Goal: Complete application form

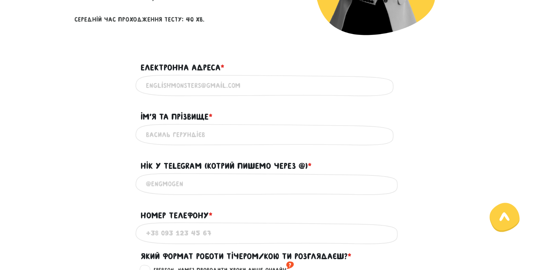
scroll to position [258, 0]
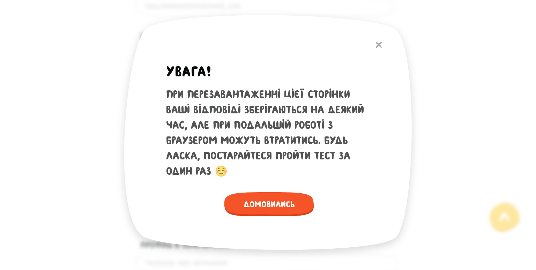
click at [380, 44] on img at bounding box center [379, 45] width 6 height 6
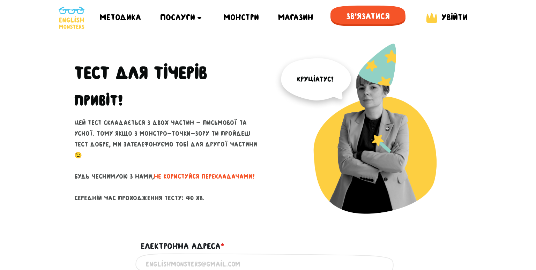
scroll to position [147, 0]
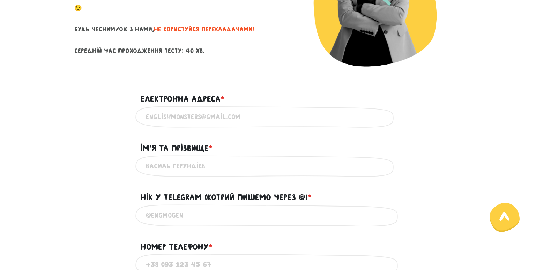
click at [249, 121] on input "Електронна адреса * ?" at bounding box center [268, 117] width 244 height 16
paste input "[EMAIL_ADDRESS][DOMAIN_NAME]"
type input "[EMAIL_ADDRESS][DOMAIN_NAME]"
click at [70, 170] on div "Використовуй лише латиницю та кирилицю" at bounding box center [268, 166] width 398 height 22
click at [166, 167] on input "Ім'я та прізвище * ?" at bounding box center [268, 166] width 244 height 16
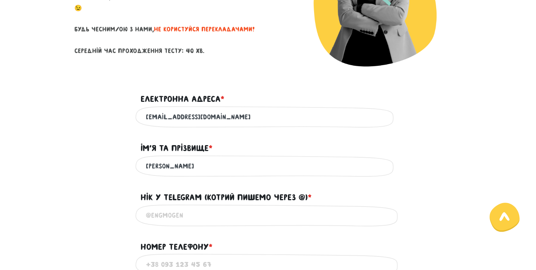
type input "[PERSON_NAME]"
type input "@"
click at [202, 214] on input "@" at bounding box center [268, 216] width 244 height 16
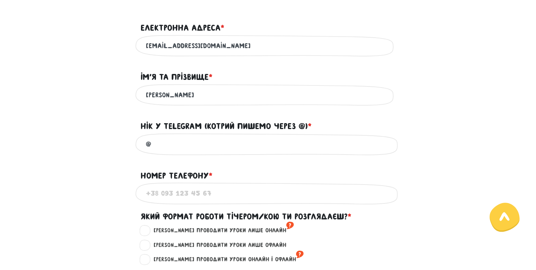
scroll to position [221, 0]
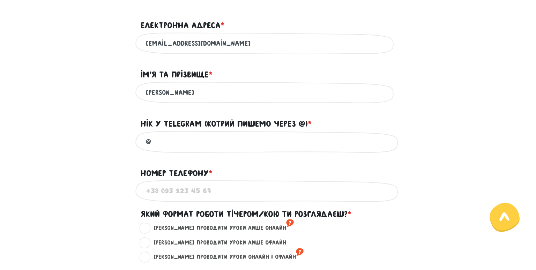
click at [220, 192] on input "Номер телефону * ?" at bounding box center [268, 191] width 244 height 16
type input "[PHONE_NUMBER]"
click at [188, 141] on input "@" at bounding box center [268, 142] width 244 height 16
paste input "@httpstmeElizabethKoUa"
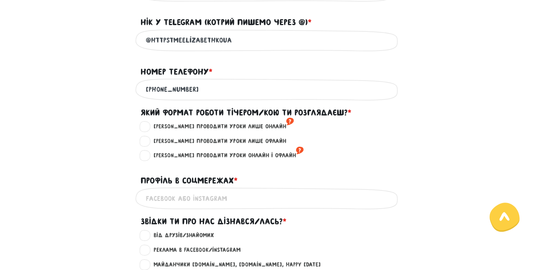
scroll to position [331, 0]
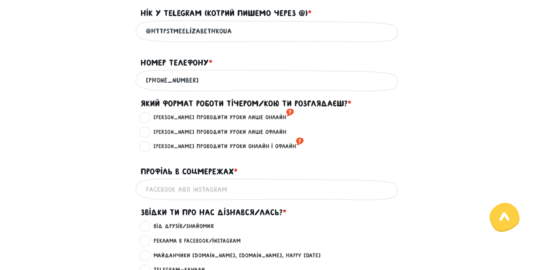
type input "@httpstmeElizabethKoUa"
click at [228, 120] on label "[PERSON_NAME] проводити уроки лише онлайн ?" at bounding box center [221, 117] width 146 height 9
click at [148, 120] on input "[PERSON_NAME] проводити уроки лише онлайн ?" at bounding box center [145, 116] width 6 height 7
radio input "true"
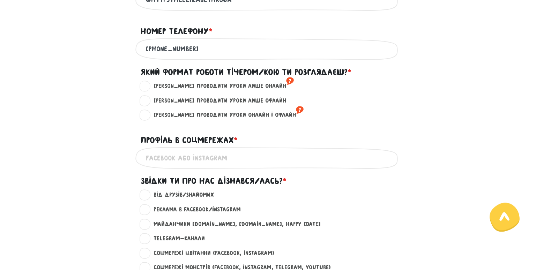
scroll to position [405, 0]
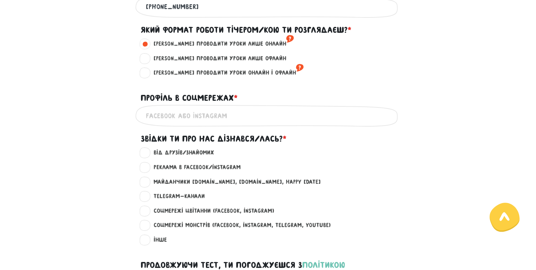
click at [235, 211] on label "Соцмережі Цвітанни (Facebook, Instagram) ?" at bounding box center [211, 210] width 127 height 9
click at [148, 211] on input "Соцмережі Цвітанни (Facebook, Instagram) ?" at bounding box center [145, 209] width 6 height 7
radio input "true"
click at [200, 224] on label "Соцмережі Монстрів (Facebook, Instagram, Telegram, Youtube) ?" at bounding box center [239, 225] width 183 height 9
click at [148, 224] on input "Соцмережі Монстрів (Facebook, Instagram, Telegram, Youtube) ?" at bounding box center [145, 224] width 6 height 7
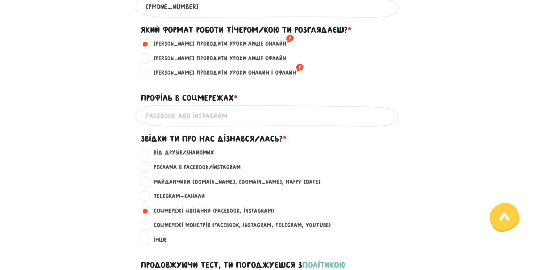
radio input "true"
click at [203, 212] on label "Соцмережі Цвітанни (Facebook, Instagram) ?" at bounding box center [211, 210] width 127 height 9
click at [148, 212] on input "Соцмережі Цвітанни (Facebook, Instagram) ?" at bounding box center [145, 209] width 6 height 7
radio input "true"
click at [195, 116] on input "Профіль в соцмережах * ?" at bounding box center [268, 116] width 244 height 16
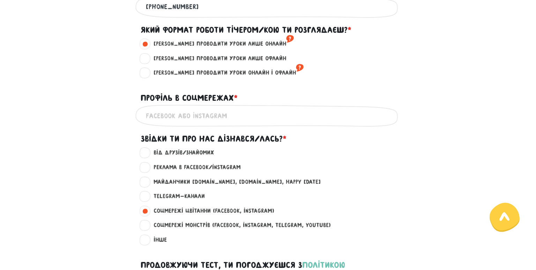
click at [229, 117] on input "Профіль в соцмережах * ?" at bounding box center [268, 116] width 244 height 16
type input "[PERSON_NAME]"
click at [53, 173] on main "Увага! При перезавантаженні цієї сторінки ваші відповіді зберігаються на деякий…" at bounding box center [268, 21] width 536 height 783
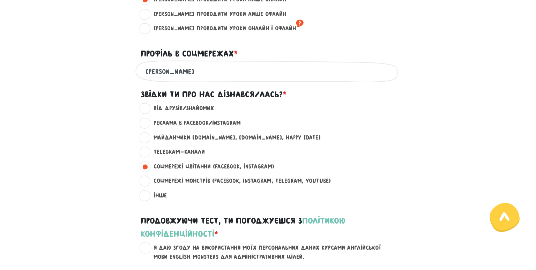
scroll to position [553, 0]
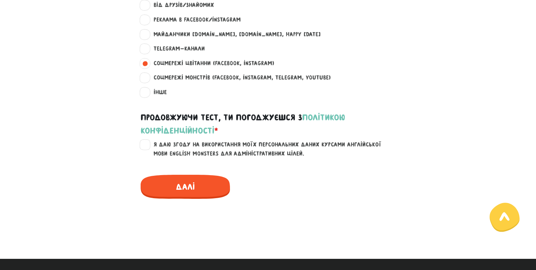
click at [148, 147] on label "Я даю згоду на використання моїх персональних даних курсами англійської мови En…" at bounding box center [272, 149] width 249 height 18
click at [142, 147] on input "Я даю згоду на використання моїх персональних даних курсами англійської мови En…" at bounding box center [145, 143] width 6 height 7
checkbox input "true"
click at [183, 181] on span "Далі" at bounding box center [185, 187] width 89 height 24
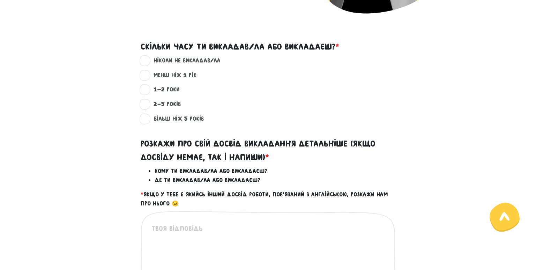
scroll to position [200, 0]
click at [171, 61] on label "ніколи не викладав/ла ?" at bounding box center [184, 61] width 73 height 9
click at [148, 61] on input "ніколи не викладав/ла ?" at bounding box center [145, 60] width 6 height 7
radio input "true"
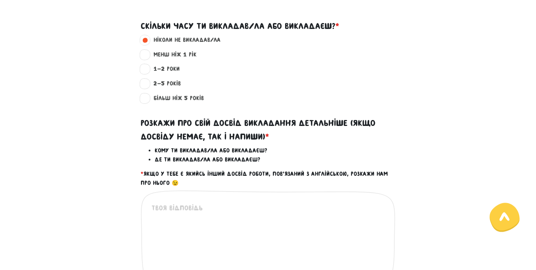
scroll to position [237, 0]
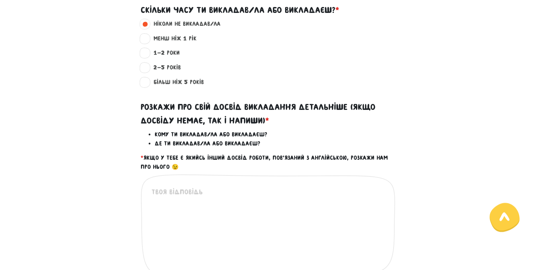
click at [182, 184] on div "Це обов'язкове поле" at bounding box center [268, 231] width 255 height 115
click at [180, 194] on textarea at bounding box center [268, 230] width 234 height 86
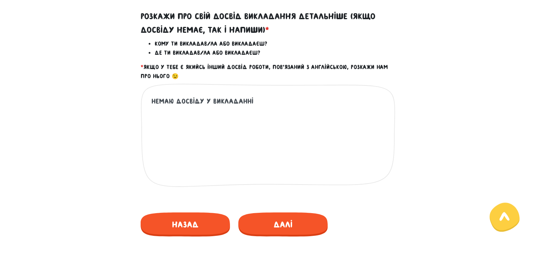
scroll to position [347, 0]
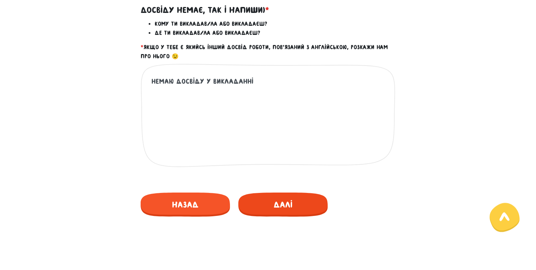
type textarea "немаю досвіду у викладанні"
click at [273, 197] on span "Далі" at bounding box center [282, 205] width 89 height 24
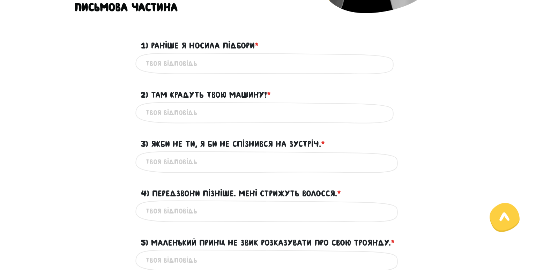
scroll to position [200, 0]
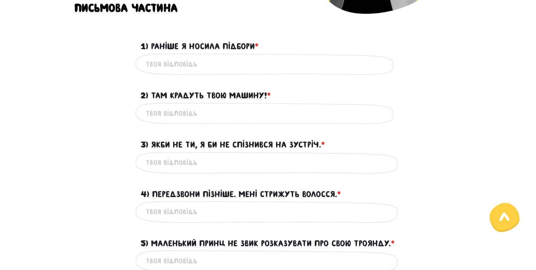
click at [199, 60] on input "1) Раніше я носила підбори * ?" at bounding box center [268, 65] width 244 height 16
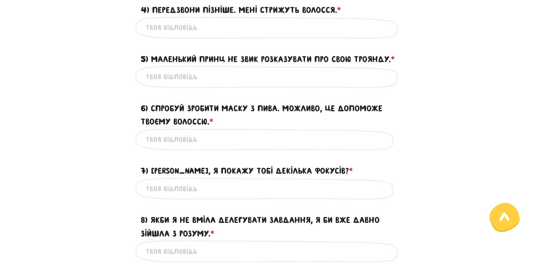
scroll to position [163, 0]
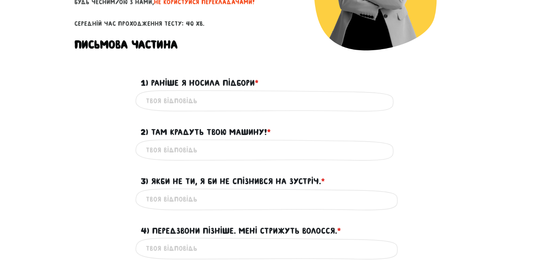
click at [220, 102] on input "1) Раніше я носила підбори * ?" at bounding box center [268, 101] width 244 height 16
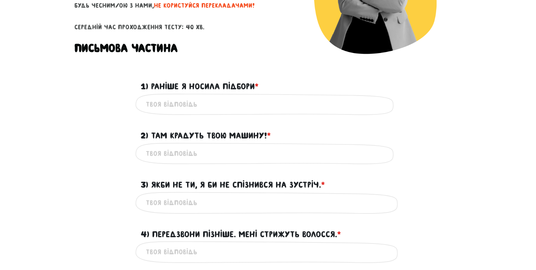
scroll to position [147, 0]
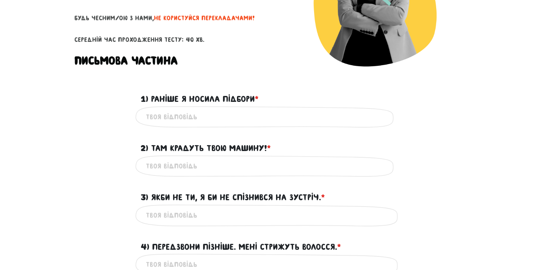
click at [407, 122] on div "Це обов'язкове поле" at bounding box center [268, 117] width 398 height 22
